Goal: Transaction & Acquisition: Register for event/course

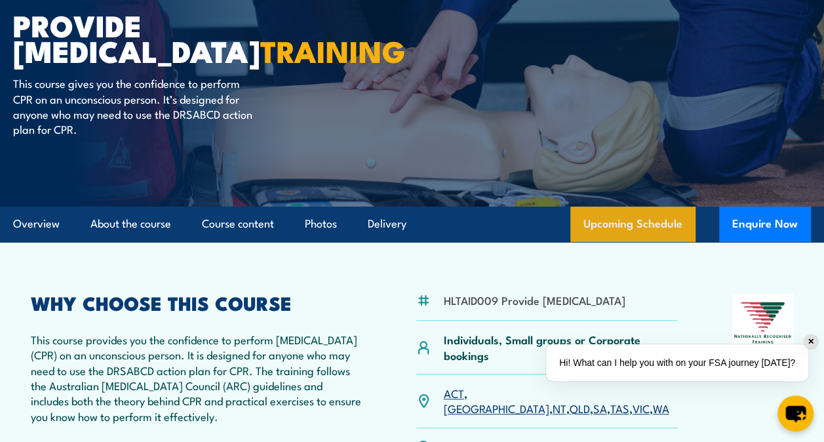
scroll to position [131, 0]
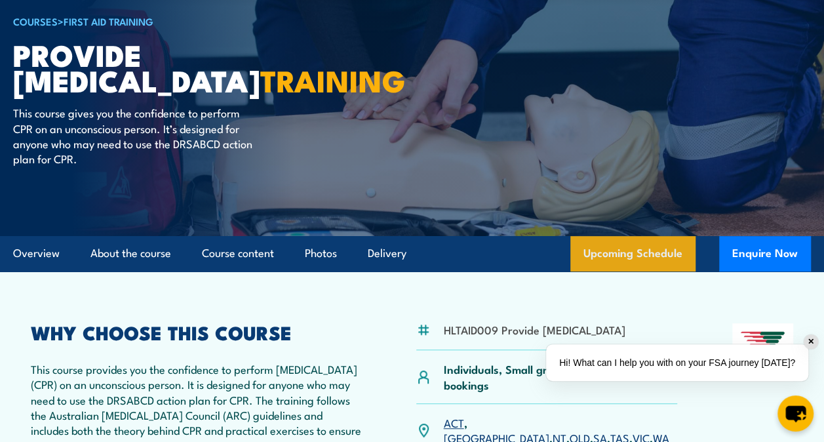
click at [635, 271] on link "Upcoming Schedule" at bounding box center [632, 253] width 125 height 35
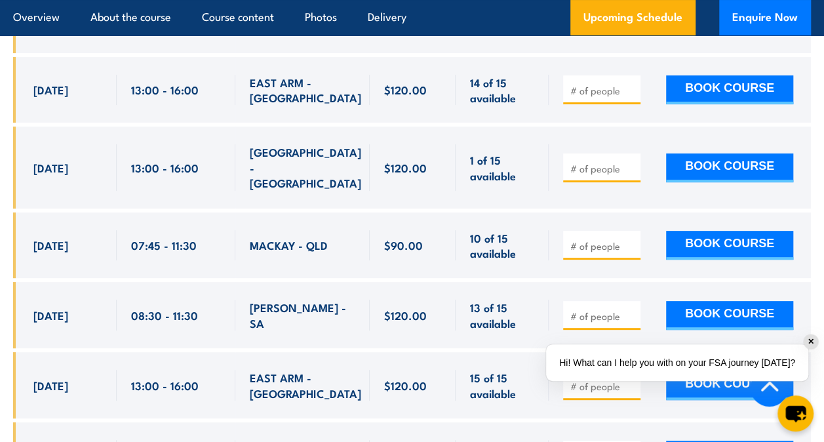
scroll to position [2588, 0]
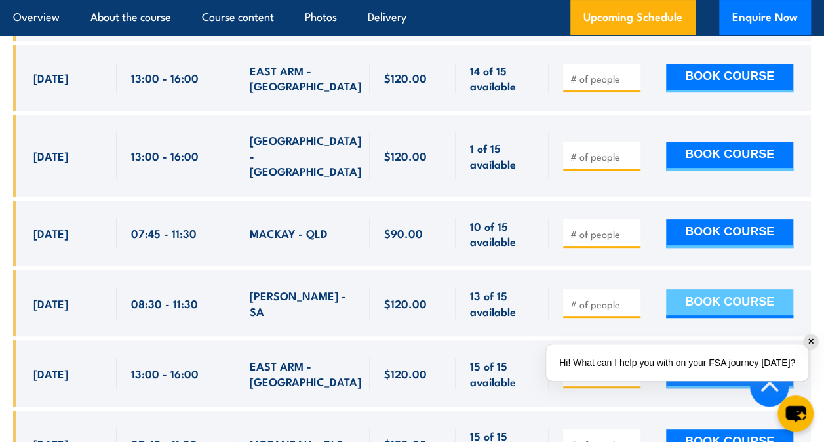
click at [705, 318] on button "BOOK COURSE" at bounding box center [729, 303] width 127 height 29
type input "1"
click at [631, 311] on input "1" at bounding box center [603, 304] width 66 height 13
click at [680, 315] on button "BOOK COURSE" at bounding box center [729, 303] width 127 height 29
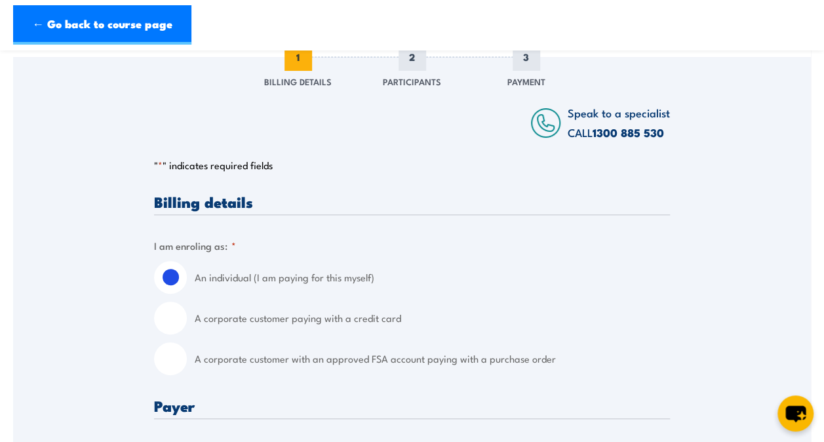
scroll to position [197, 0]
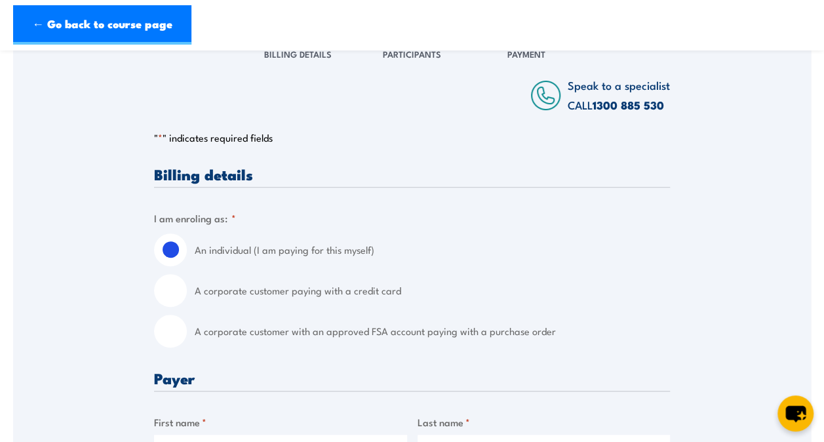
click at [168, 334] on input "A corporate customer with an approved FSA account paying with a purchase order" at bounding box center [170, 331] width 33 height 33
radio input "true"
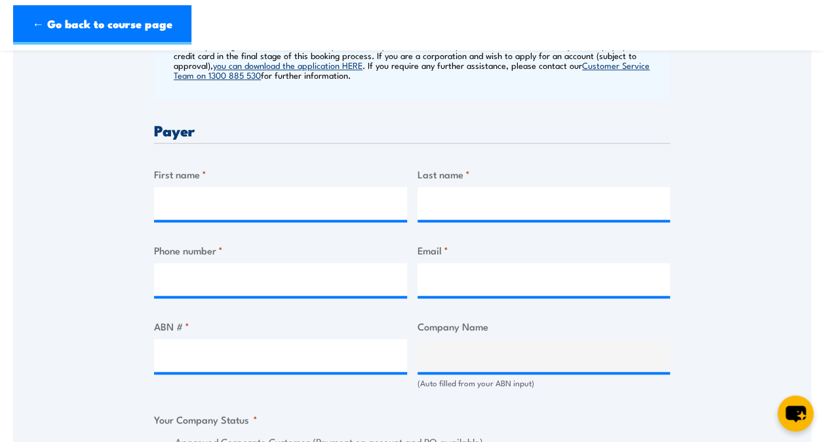
scroll to position [590, 0]
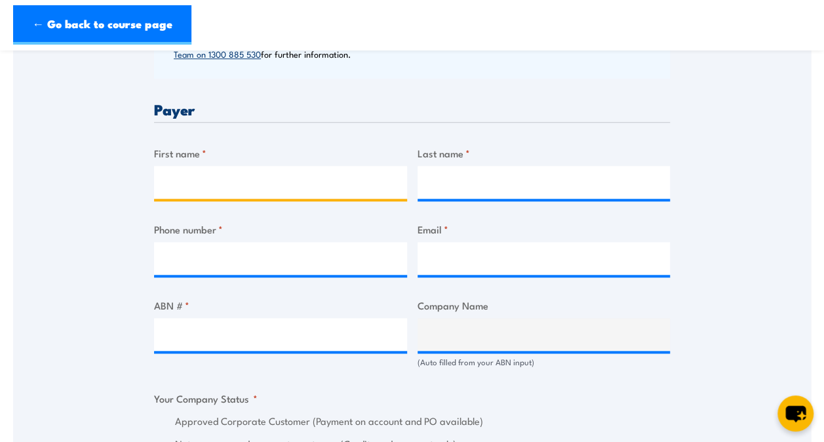
click at [202, 186] on input "First name *" at bounding box center [280, 182] width 253 height 33
drag, startPoint x: 213, startPoint y: 179, endPoint x: 328, endPoint y: 181, distance: 114.8
click at [328, 181] on input "[PERSON_NAME] 105-137 520088240" at bounding box center [280, 182] width 253 height 33
type input "[PERSON_NAME]"
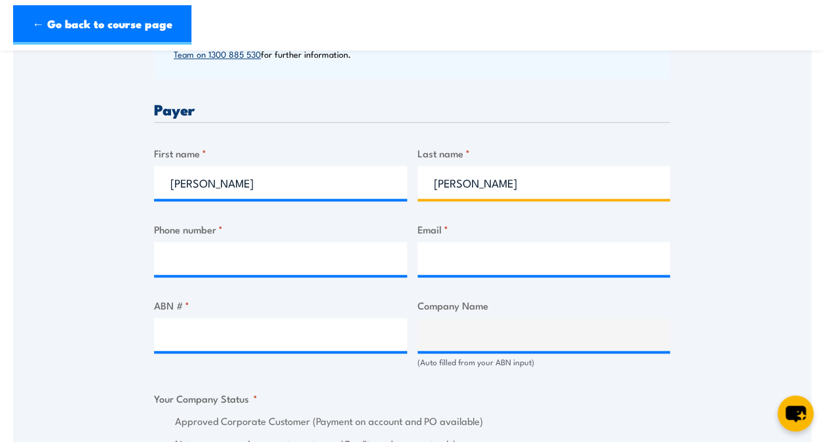
type input "[PERSON_NAME]"
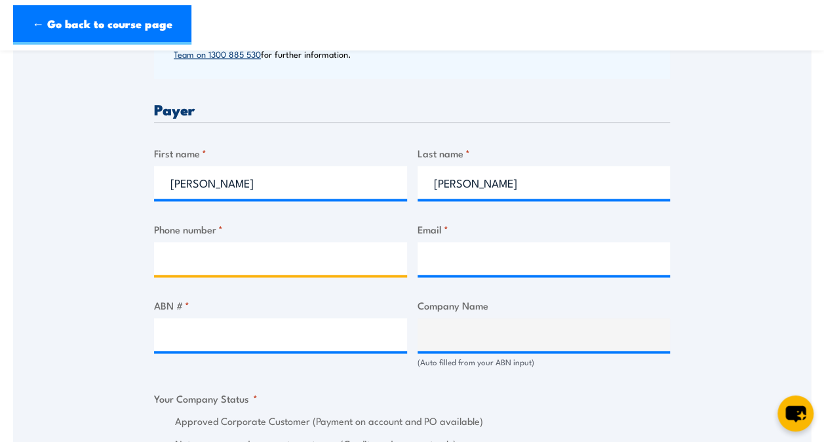
click at [178, 262] on input "Phone number *" at bounding box center [280, 258] width 253 height 33
type input "0417887561"
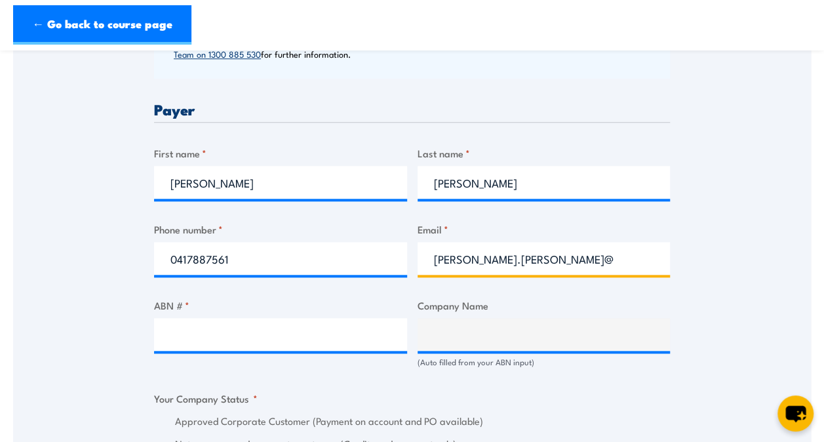
type input "[PERSON_NAME][EMAIL_ADDRESS][PERSON_NAME][DOMAIN_NAME]"
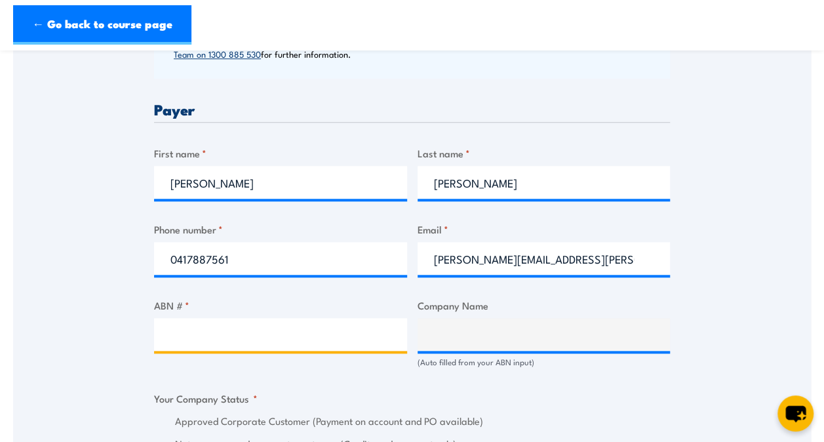
click at [195, 336] on input "ABN # *" at bounding box center [280, 334] width 253 height 33
type input "58091668110"
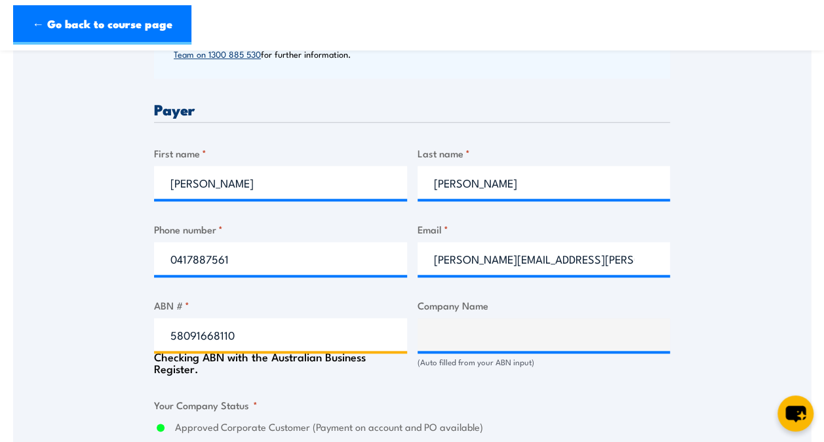
type input "APT MANAGEMENT SERVICES PTY LIMITED"
radio input "true"
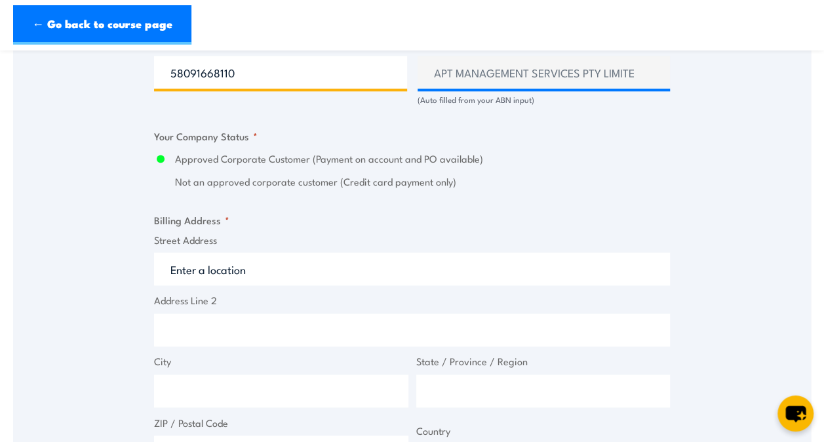
scroll to position [918, 0]
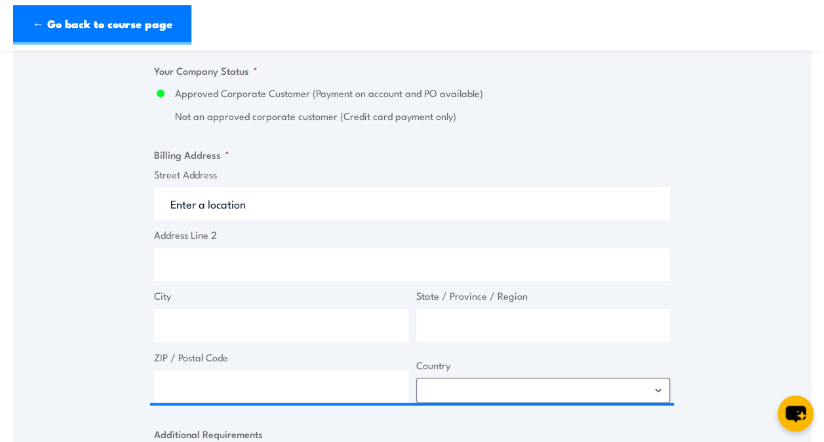
type input "58091668110"
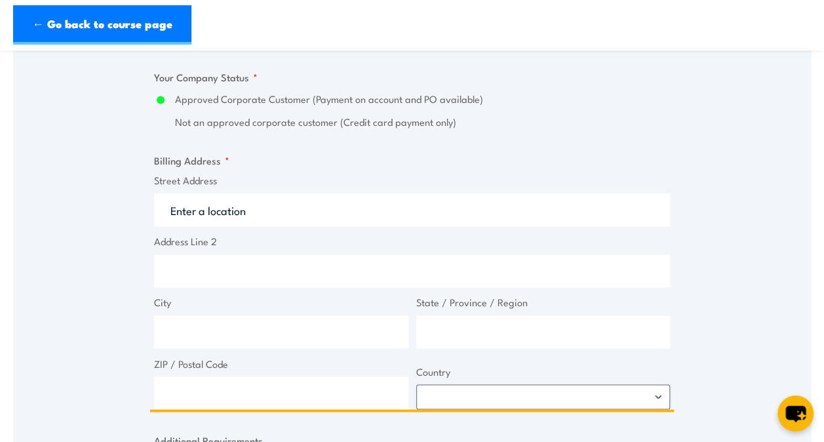
click at [243, 203] on input "Street Address" at bounding box center [412, 209] width 516 height 33
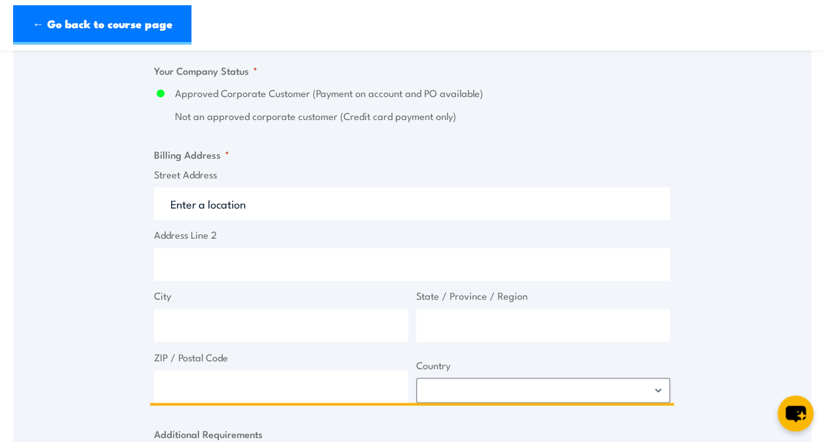
type input "[STREET_ADDRESS]"
type input "[GEOGRAPHIC_DATA]"
type input "5025"
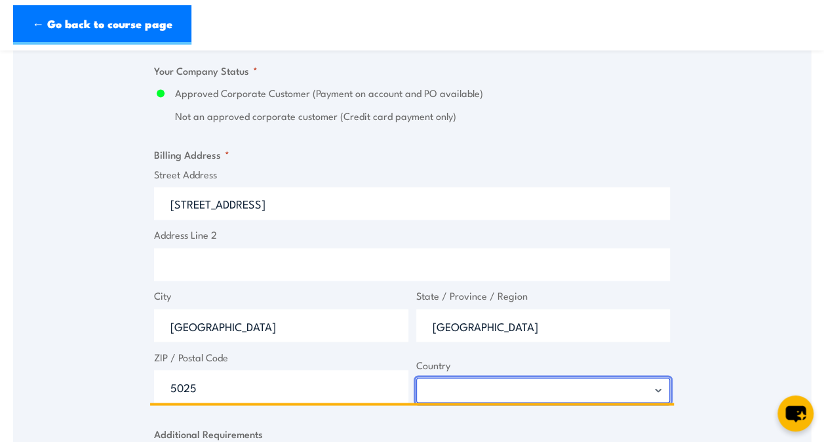
select select "[GEOGRAPHIC_DATA]"
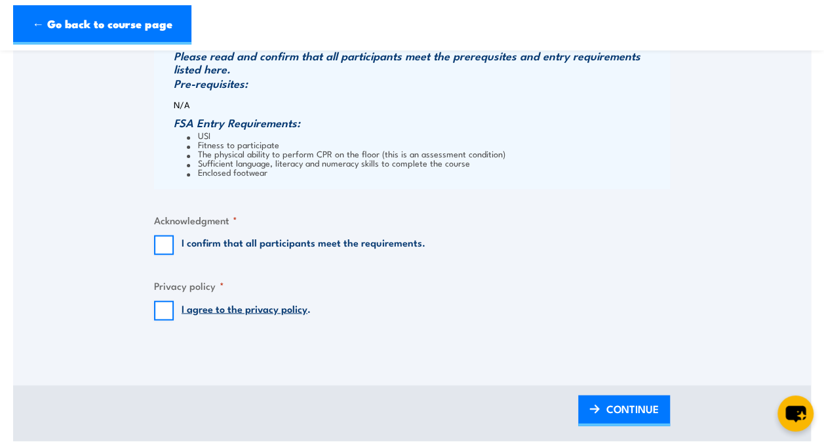
scroll to position [1377, 0]
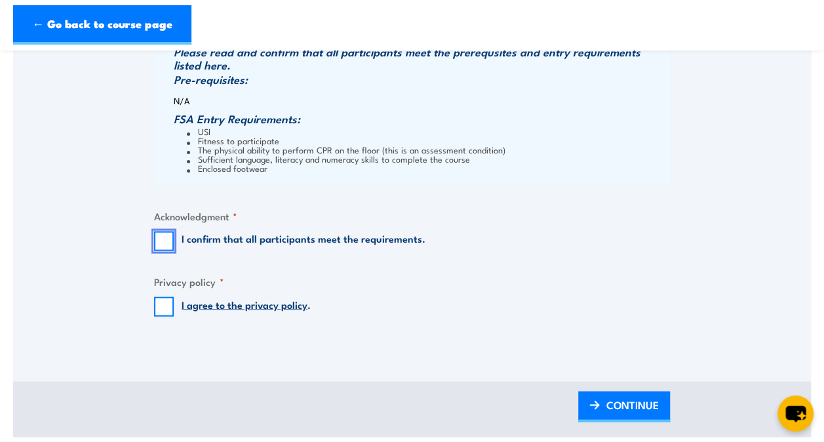
click at [165, 241] on input "I confirm that all participants meet the requirements." at bounding box center [164, 241] width 20 height 20
checkbox input "true"
click at [165, 307] on input "I agree to the privacy policy ." at bounding box center [164, 307] width 20 height 20
checkbox input "true"
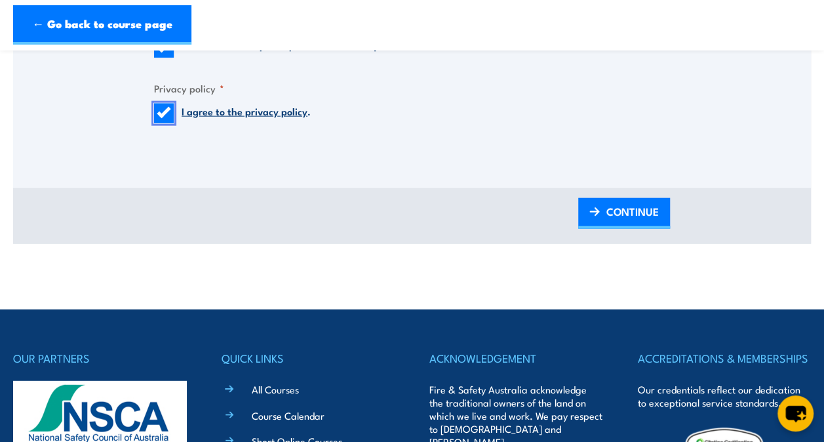
scroll to position [1574, 0]
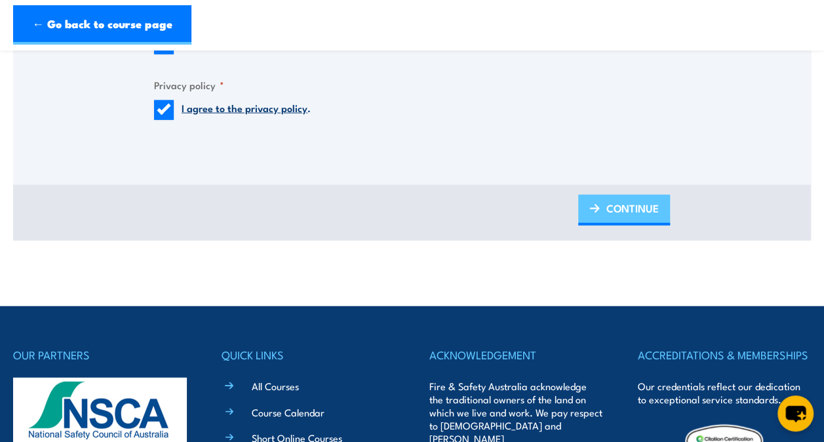
click at [641, 194] on span "CONTINUE" at bounding box center [633, 208] width 52 height 35
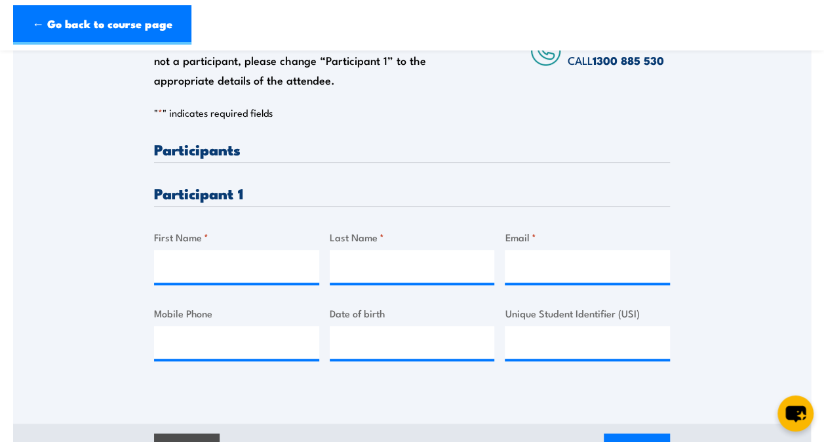
scroll to position [262, 0]
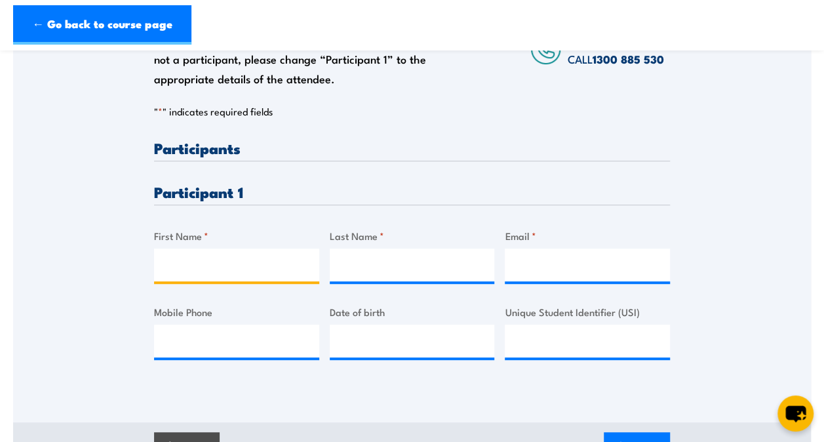
click at [190, 268] on input "First Name *" at bounding box center [236, 265] width 165 height 33
type input "[PERSON_NAME]"
type input "Kolizos"
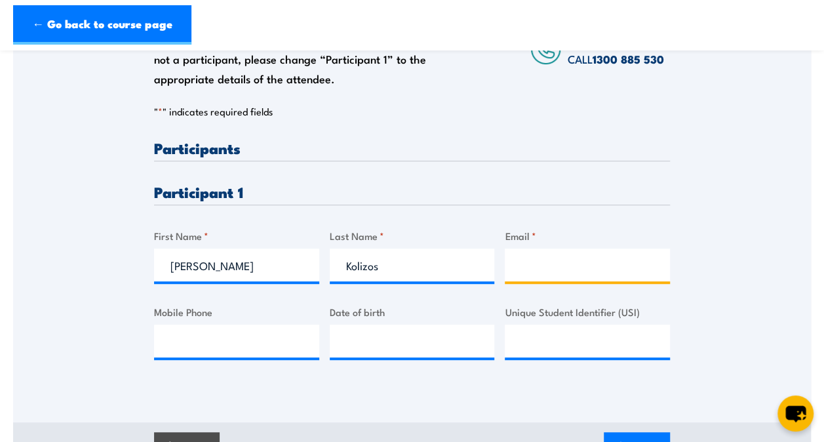
type input "[PERSON_NAME][EMAIL_ADDRESS][DOMAIN_NAME]"
type input "0483062591"
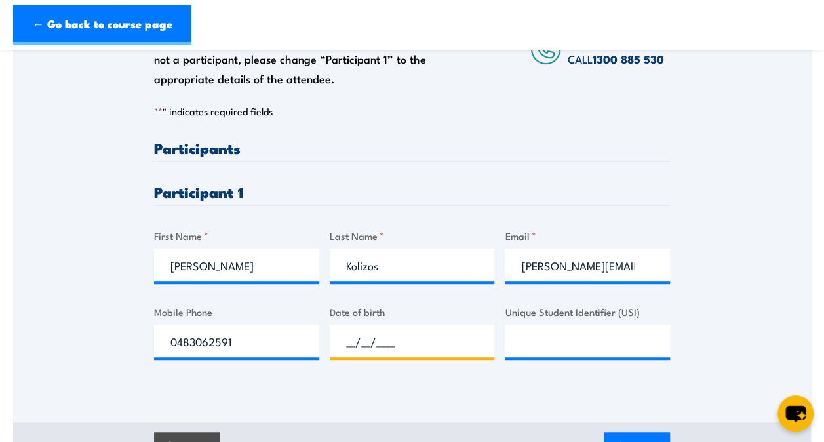
click at [359, 342] on input "__/__/____" at bounding box center [412, 341] width 165 height 33
type input "[DATE]"
type input "`"
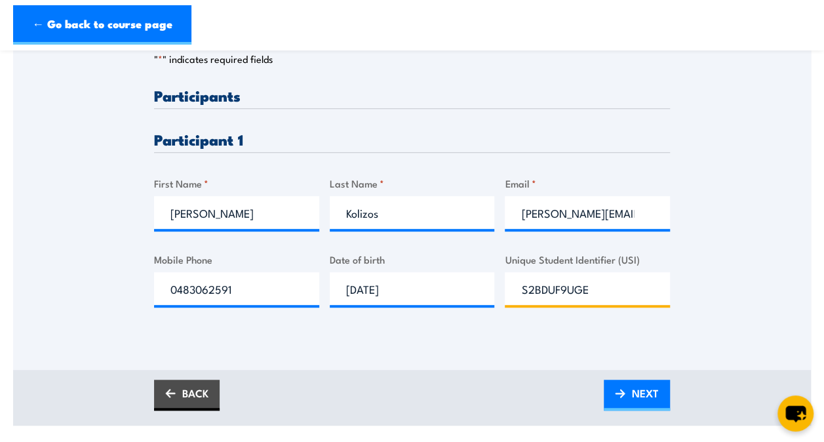
scroll to position [459, 0]
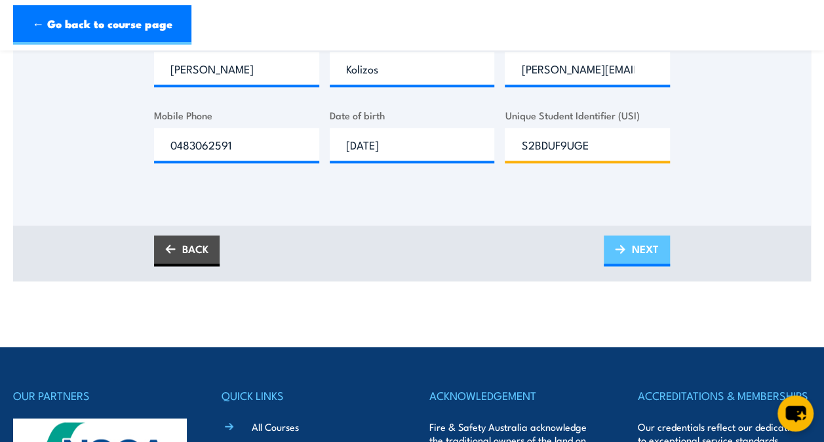
type input "S2BDUF9UGE"
click at [644, 248] on span "NEXT" at bounding box center [645, 248] width 27 height 35
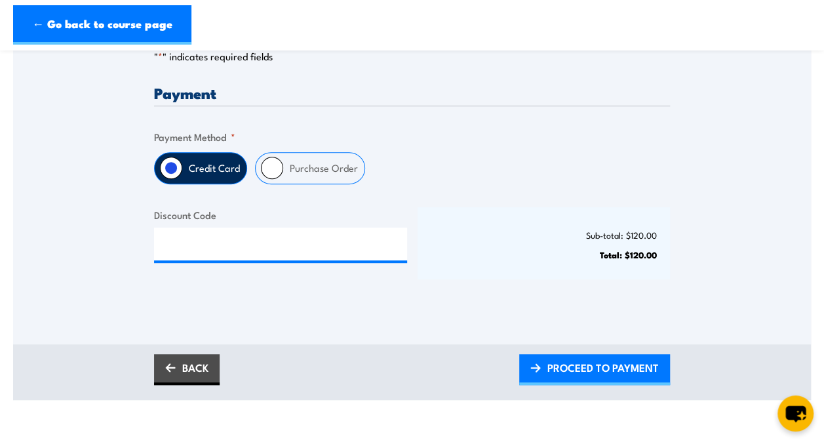
scroll to position [328, 0]
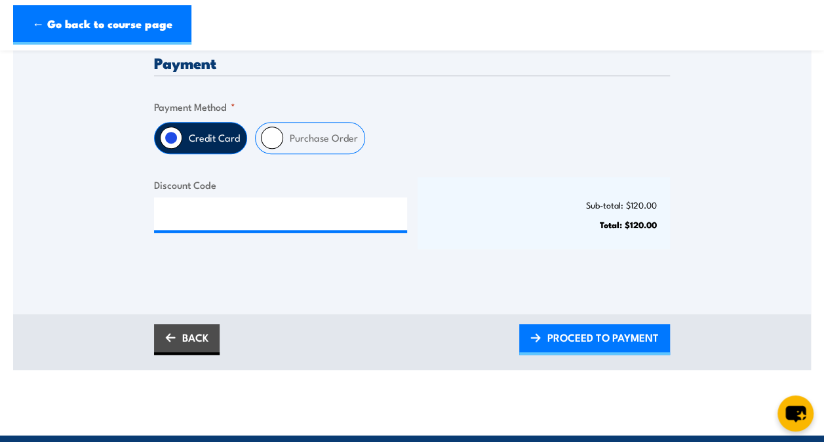
click at [274, 140] on input "Purchase Order" at bounding box center [272, 138] width 22 height 22
radio input "true"
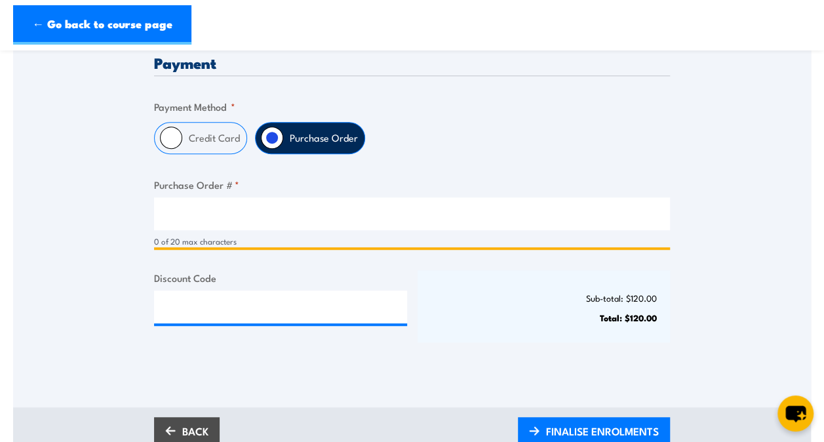
click at [201, 211] on input "Purchase Order # *" at bounding box center [412, 213] width 516 height 33
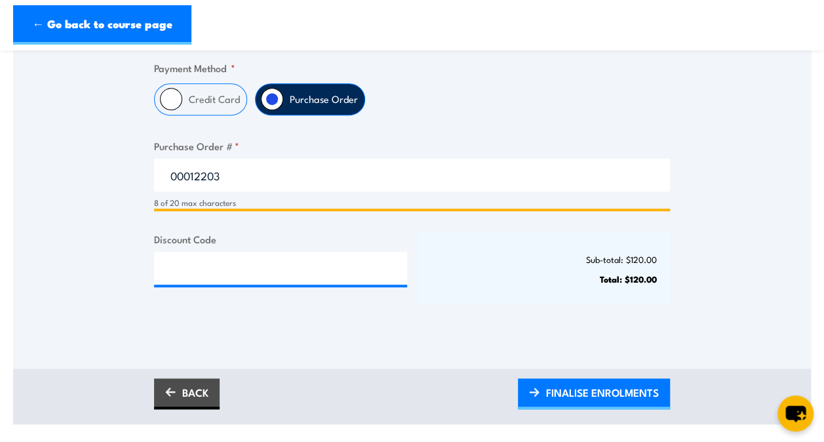
scroll to position [393, 0]
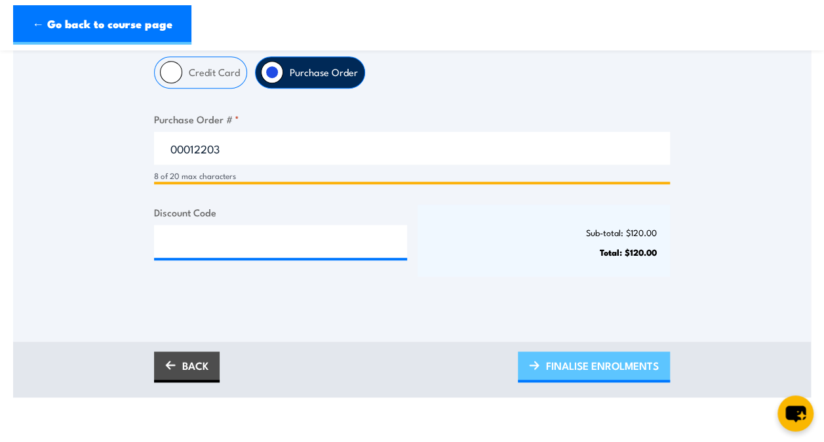
type input "00012203"
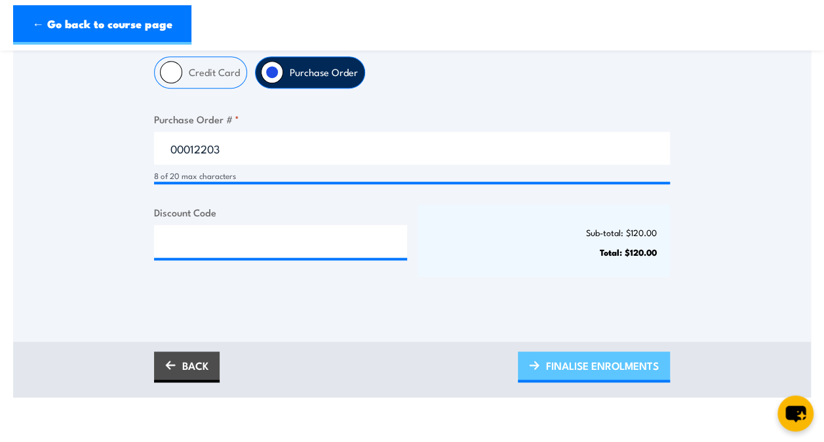
click at [595, 363] on span "FINALISE ENROLMENTS" at bounding box center [602, 365] width 113 height 35
